Goal: Transaction & Acquisition: Book appointment/travel/reservation

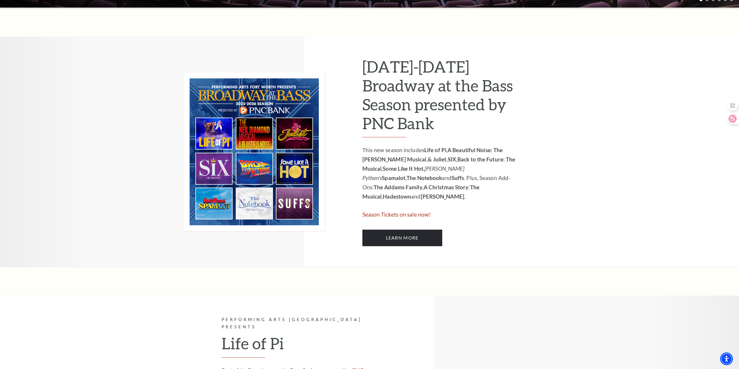
scroll to position [261, 0]
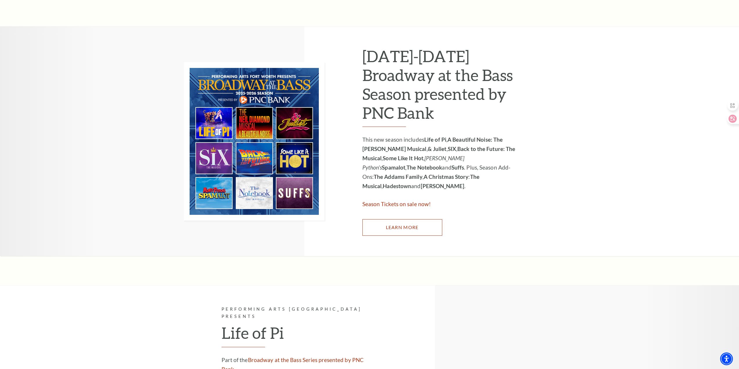
click at [421, 231] on link "Learn More" at bounding box center [403, 227] width 80 height 16
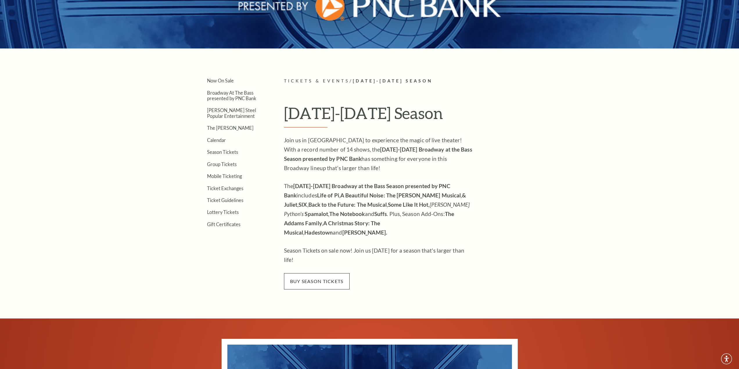
click at [321, 273] on span "buy season tickets" at bounding box center [317, 281] width 66 height 16
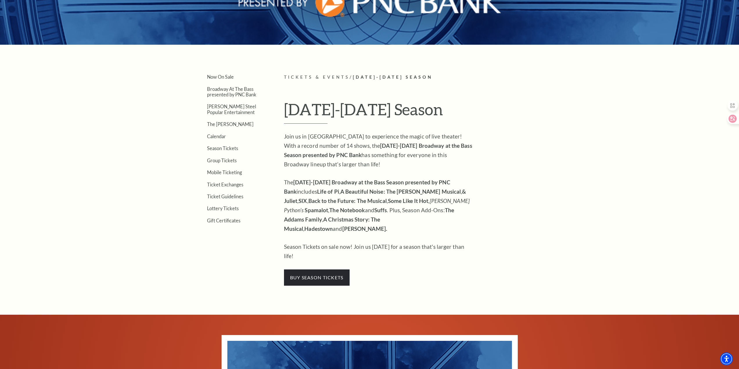
scroll to position [203, 0]
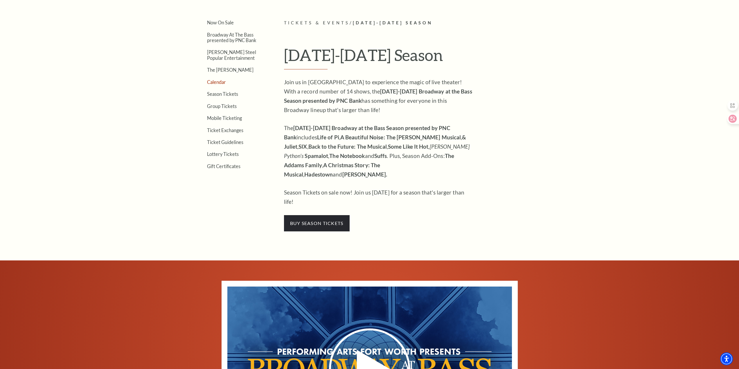
click at [212, 82] on link "Calendar" at bounding box center [216, 82] width 19 height 6
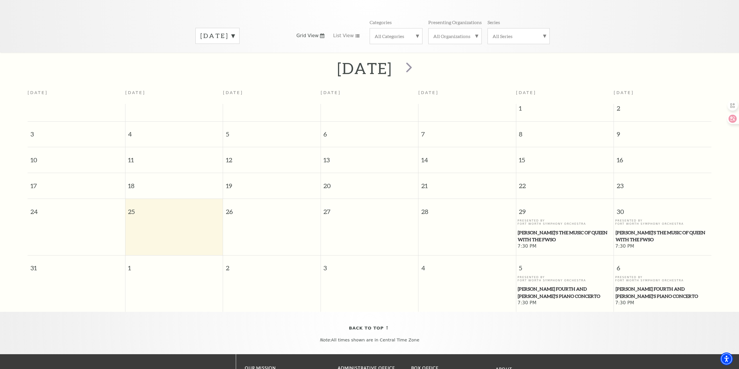
click at [575, 235] on span "[PERSON_NAME]'s The Music of Queen with the FWSO" at bounding box center [565, 236] width 94 height 14
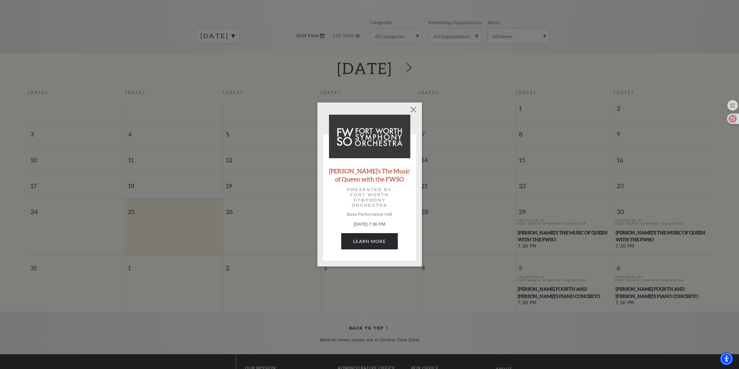
click at [337, 170] on link "[PERSON_NAME]'s The Music of Queen with the FWSO" at bounding box center [369, 175] width 81 height 16
